Goal: Task Accomplishment & Management: Use online tool/utility

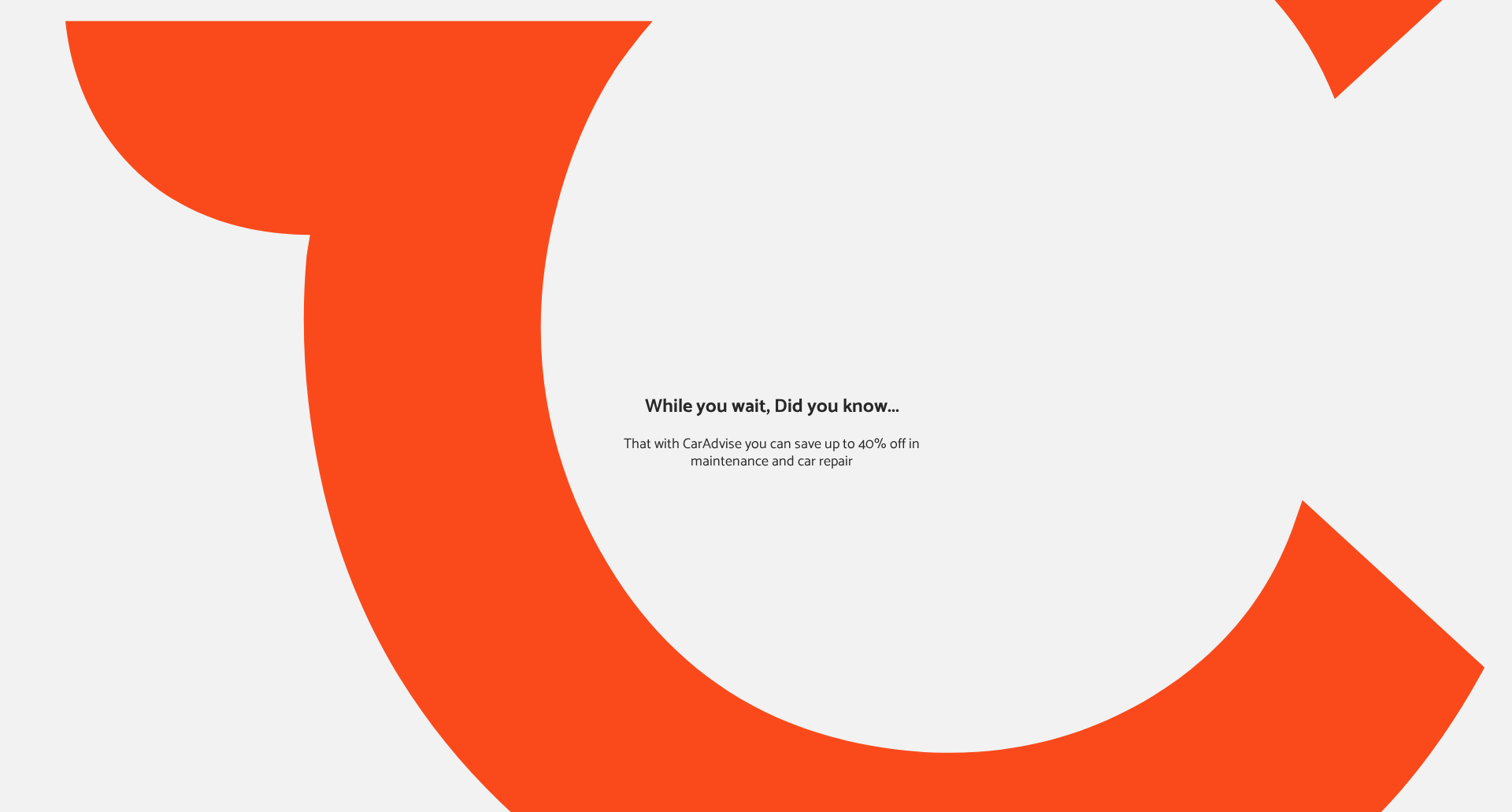
type input "*****"
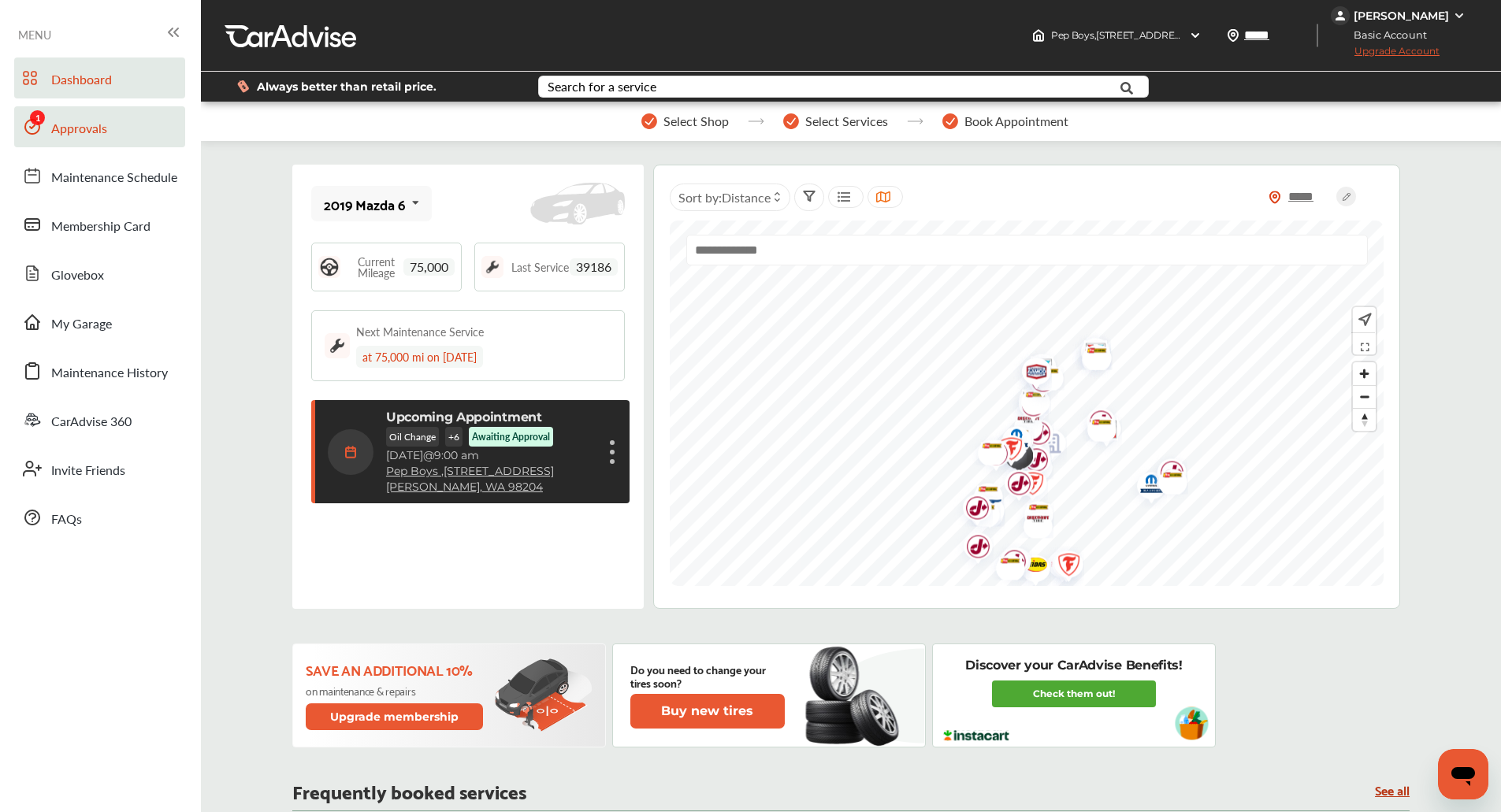
click at [90, 127] on span "Approvals" at bounding box center [79, 129] width 56 height 20
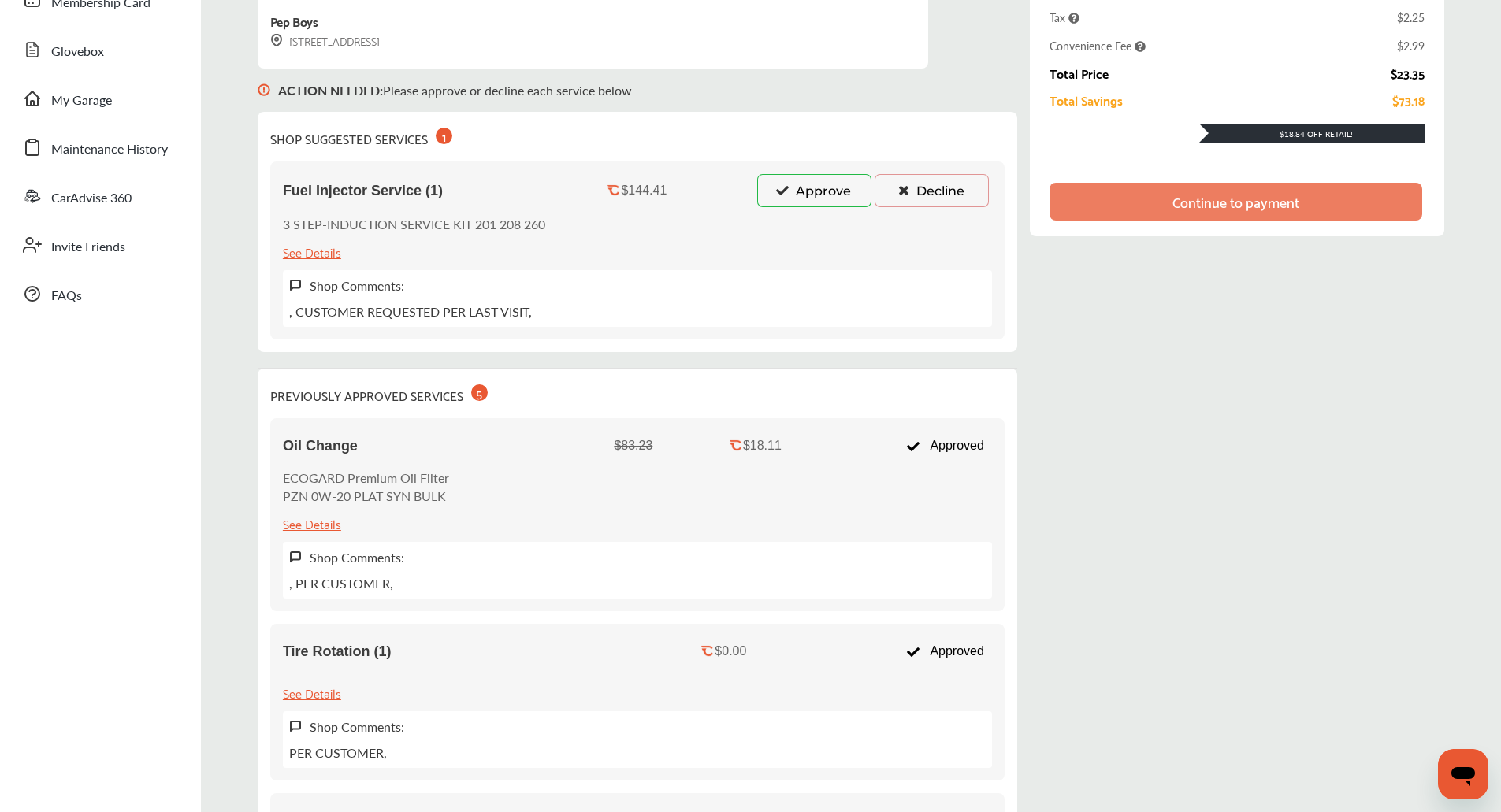
scroll to position [223, 0]
click at [760, 189] on button "Approve" at bounding box center [815, 191] width 115 height 33
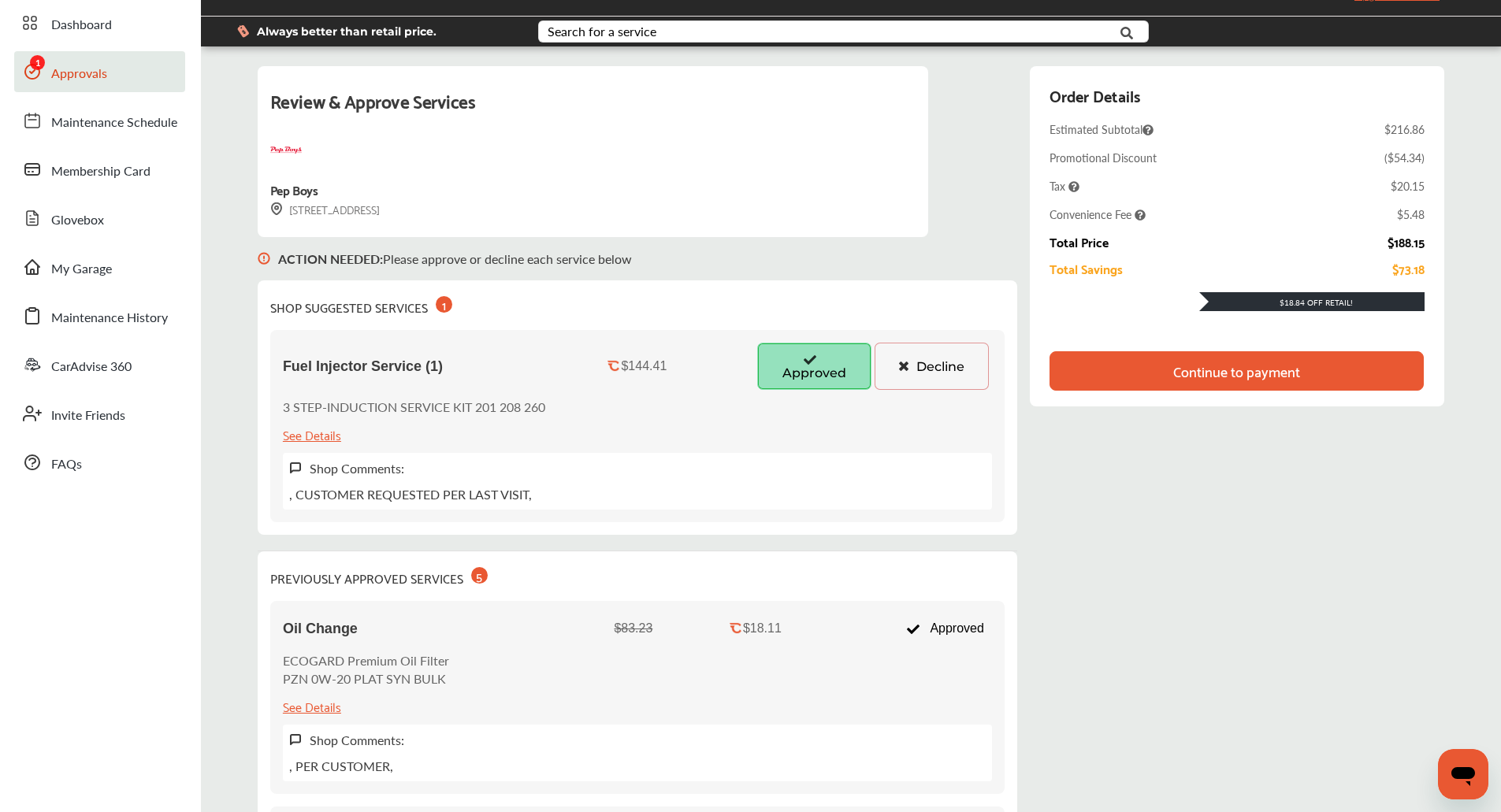
scroll to position [56, 0]
click at [1280, 376] on div "Continue to payment" at bounding box center [1237, 370] width 375 height 39
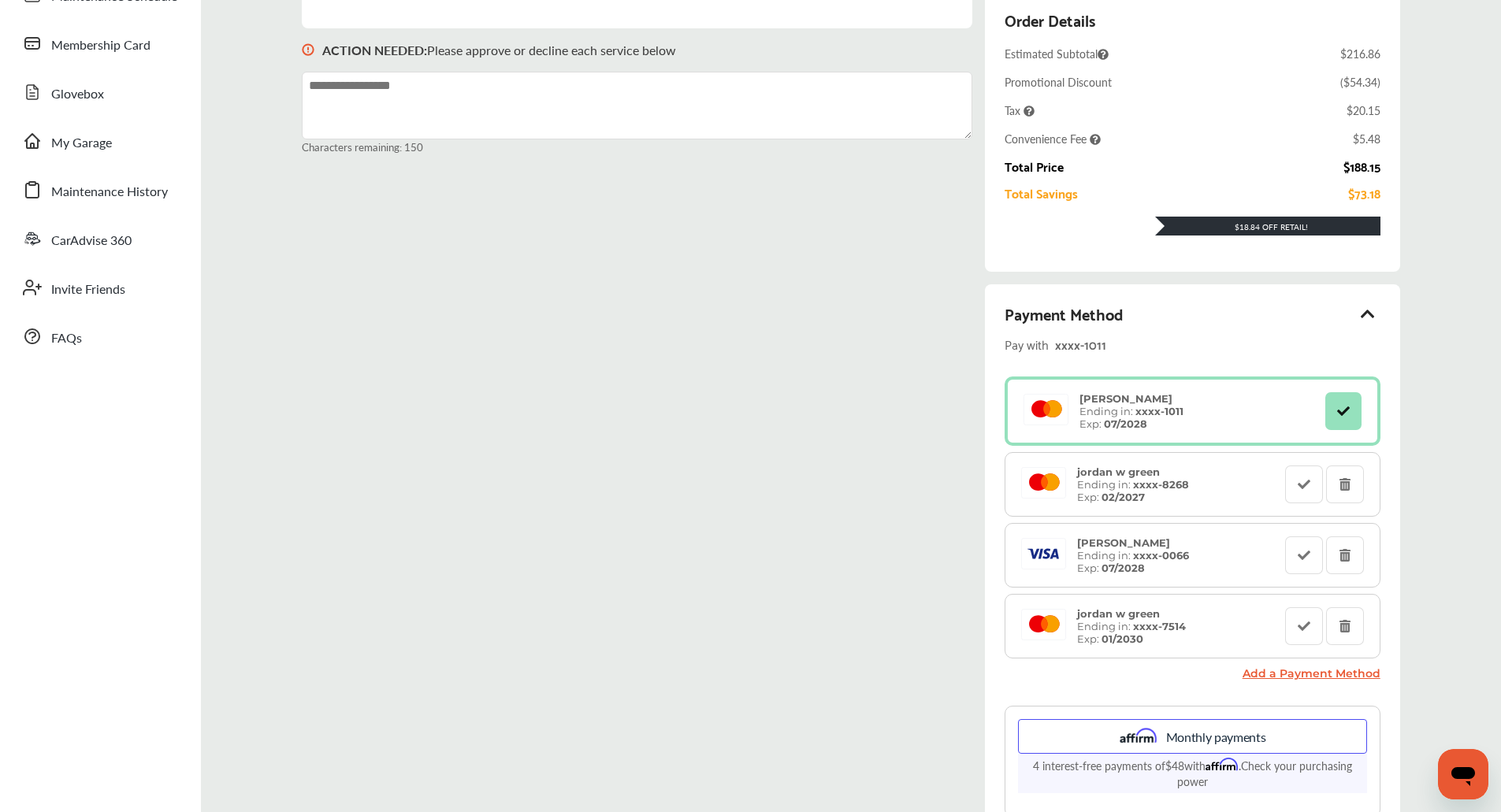
scroll to position [437, 0]
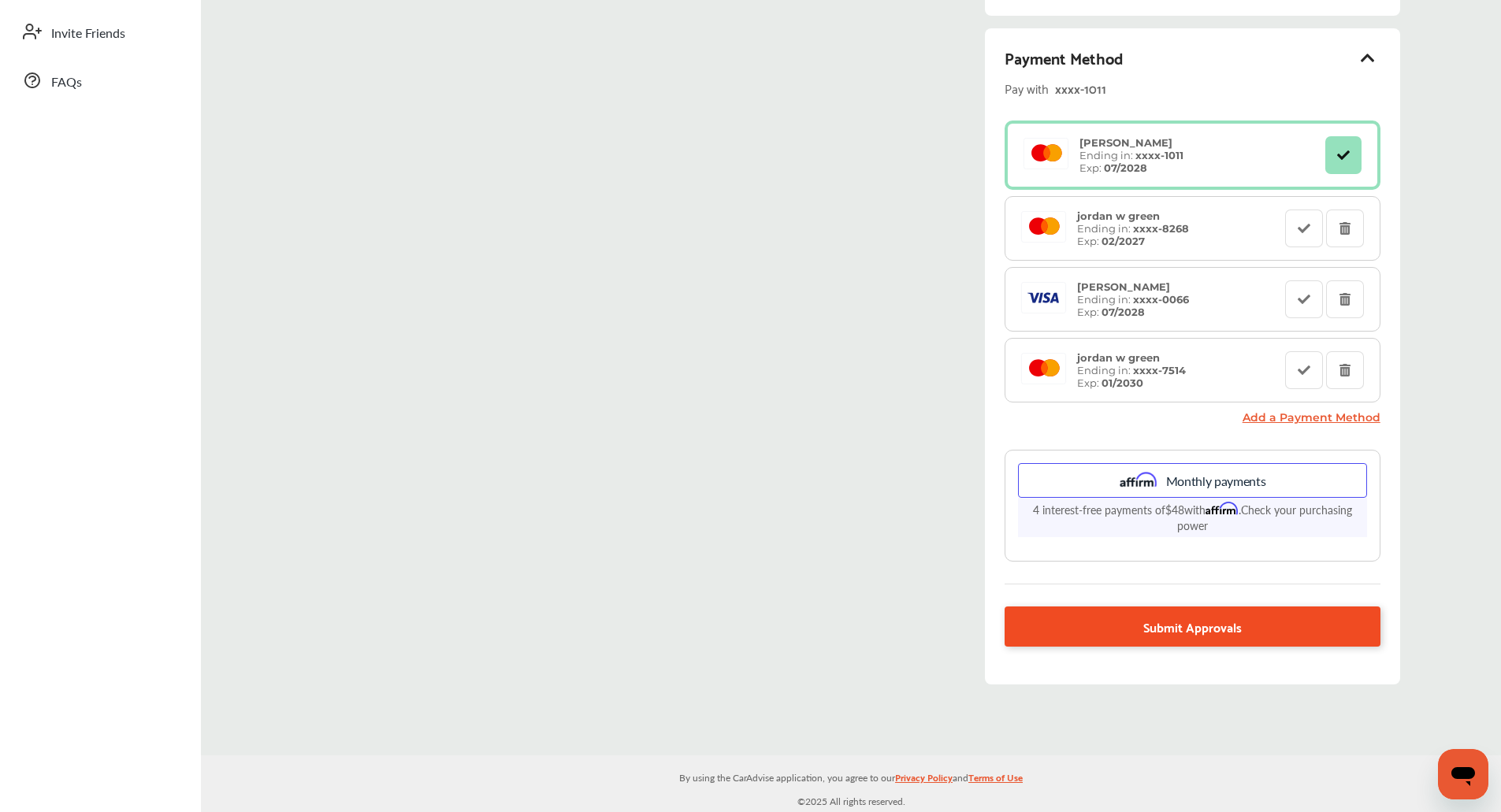
click at [1227, 615] on link "Submit Approvals" at bounding box center [1193, 626] width 375 height 40
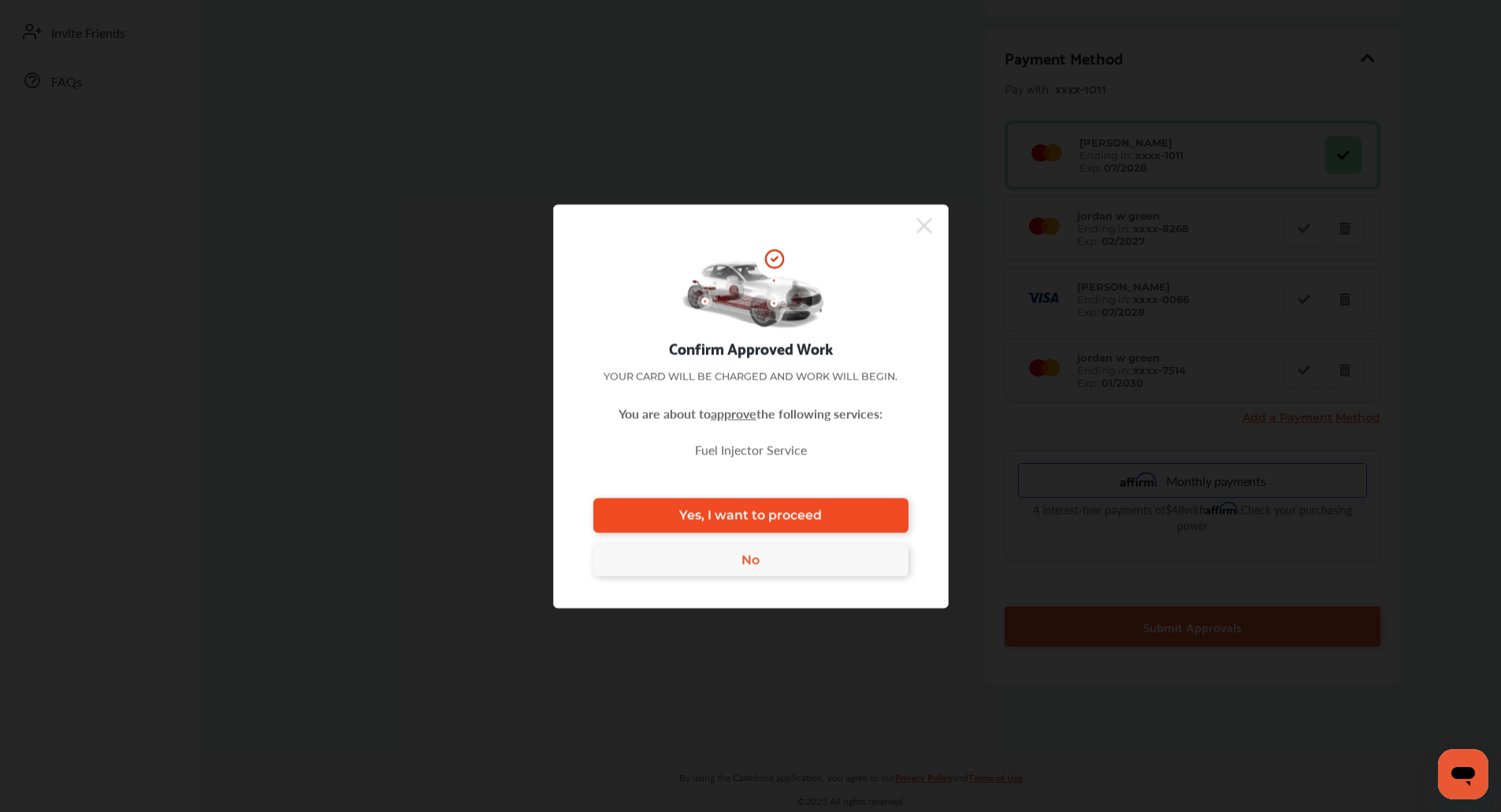
click at [867, 512] on link "Yes, I want to proceed" at bounding box center [751, 515] width 315 height 35
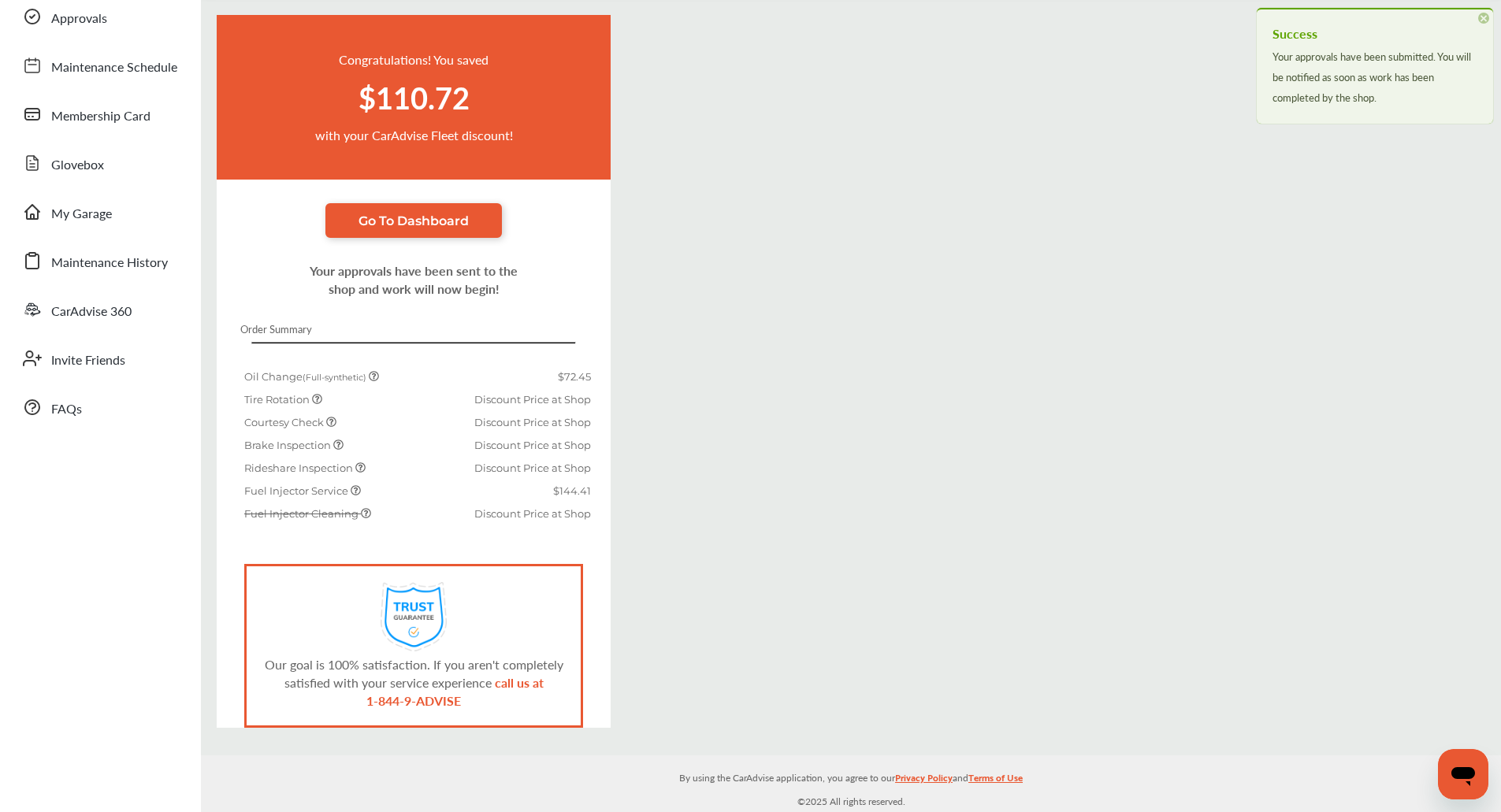
scroll to position [110, 0]
click at [838, 406] on div "Congratulations! You saved $110.72 with your CarAdvise Fleet discount! Go To Da…" at bounding box center [851, 372] width 1301 height 713
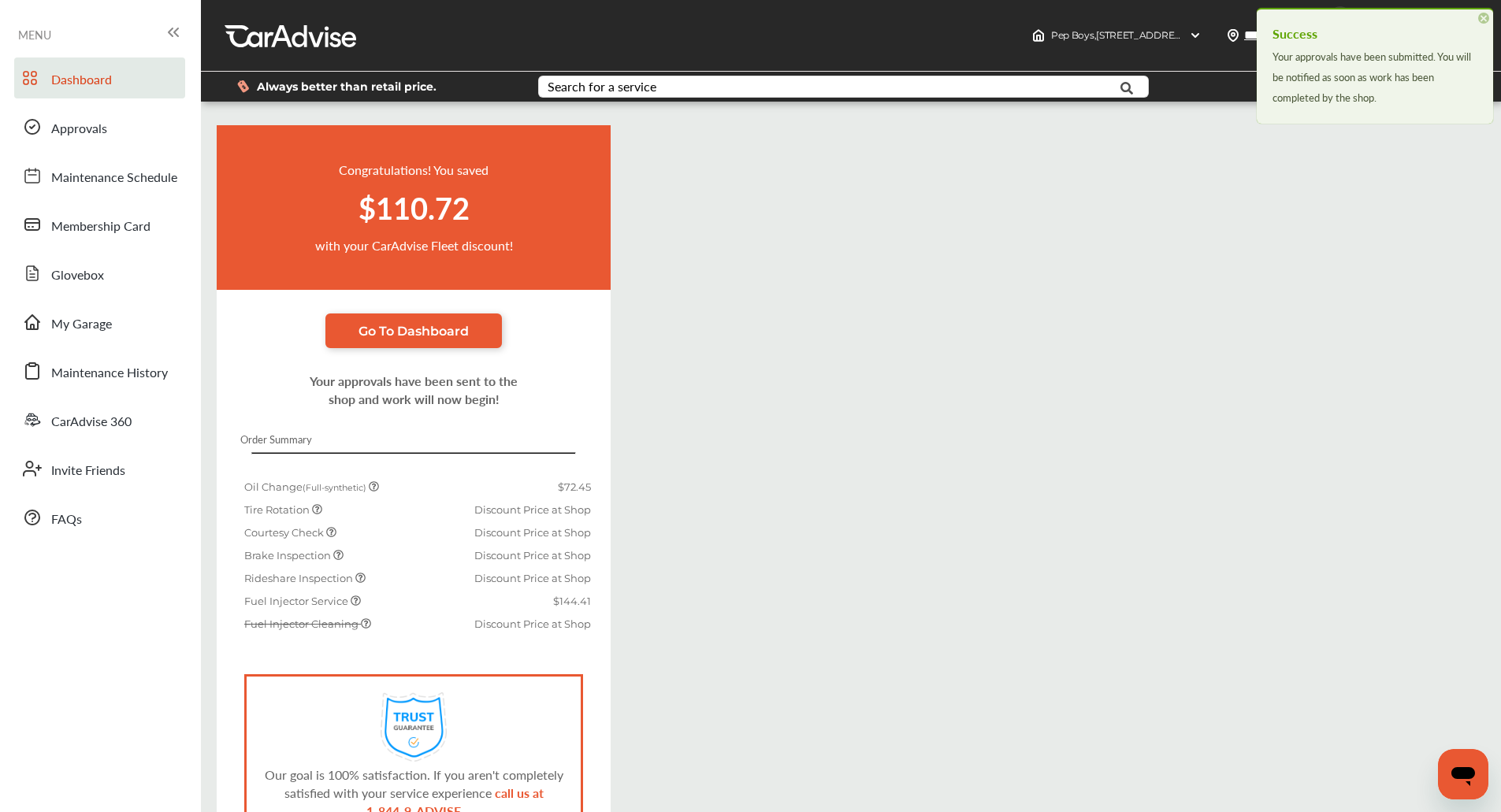
click at [110, 76] on span "Dashboard" at bounding box center [81, 81] width 60 height 20
